Goal: Download file/media

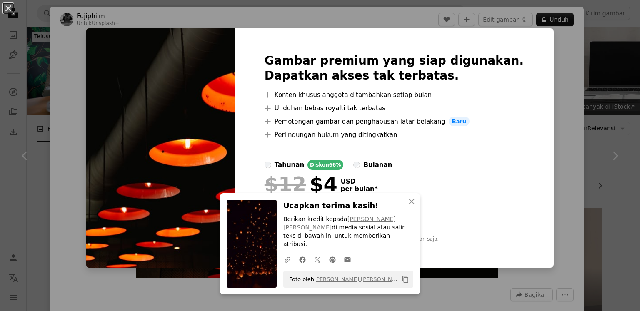
scroll to position [1927, 0]
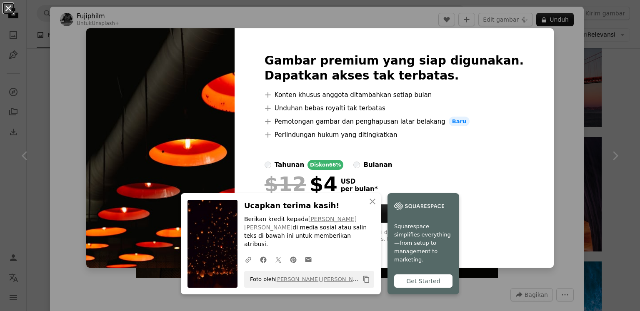
click at [3, 12] on button "An X shape" at bounding box center [8, 8] width 10 height 10
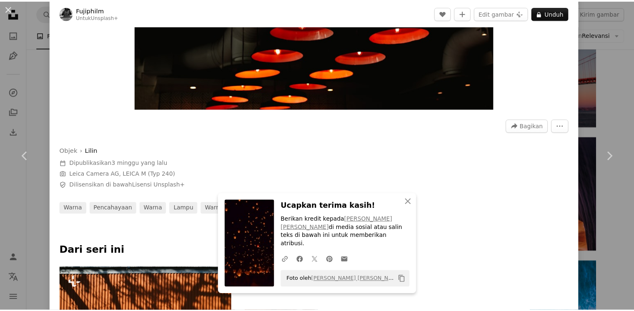
scroll to position [278, 0]
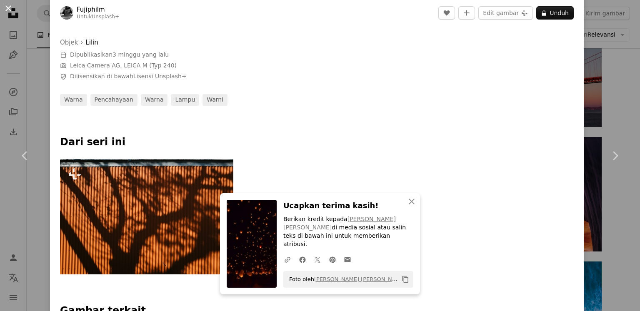
click at [10, 8] on button "An X shape" at bounding box center [8, 8] width 10 height 10
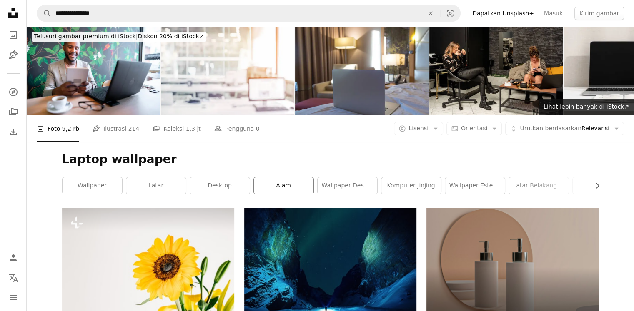
click at [285, 185] on link "alam" at bounding box center [284, 186] width 60 height 17
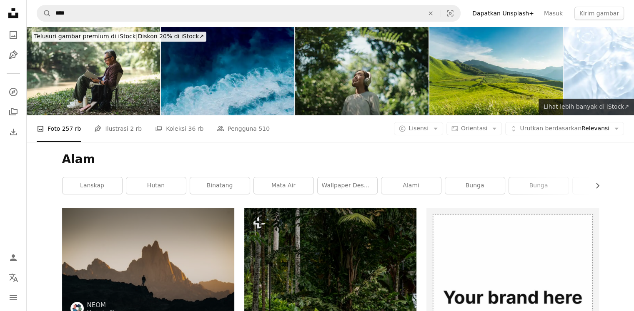
click at [603, 105] on span "Lihat lebih banyak di iStock ↗" at bounding box center [585, 106] width 85 height 7
